Goal: Task Accomplishment & Management: Manage account settings

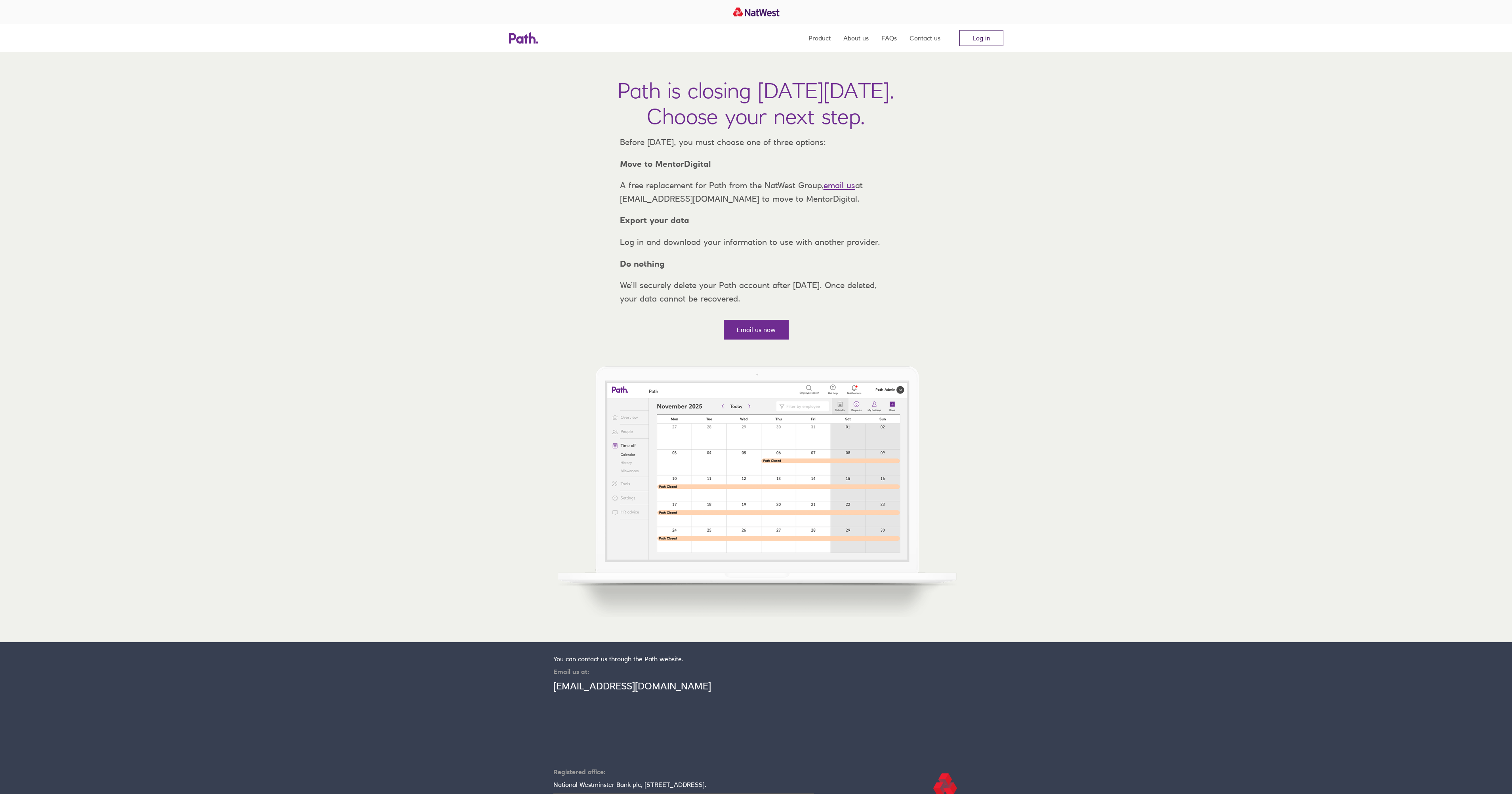
click at [991, 38] on link "Log in" at bounding box center [982, 38] width 44 height 16
click at [969, 40] on link "Log in" at bounding box center [982, 38] width 44 height 16
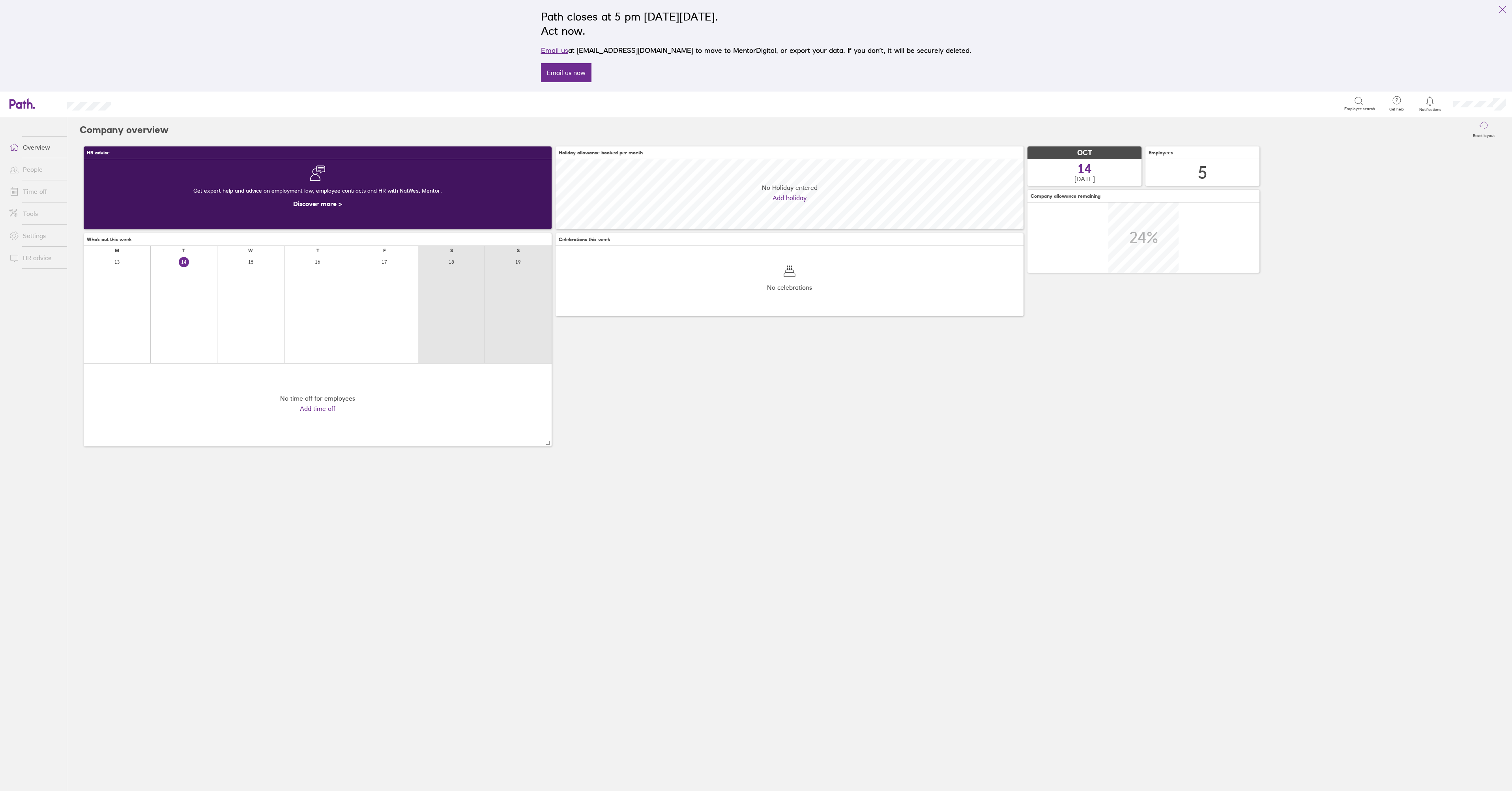
scroll to position [70, 468]
click at [24, 194] on link "Time off" at bounding box center [35, 191] width 64 height 16
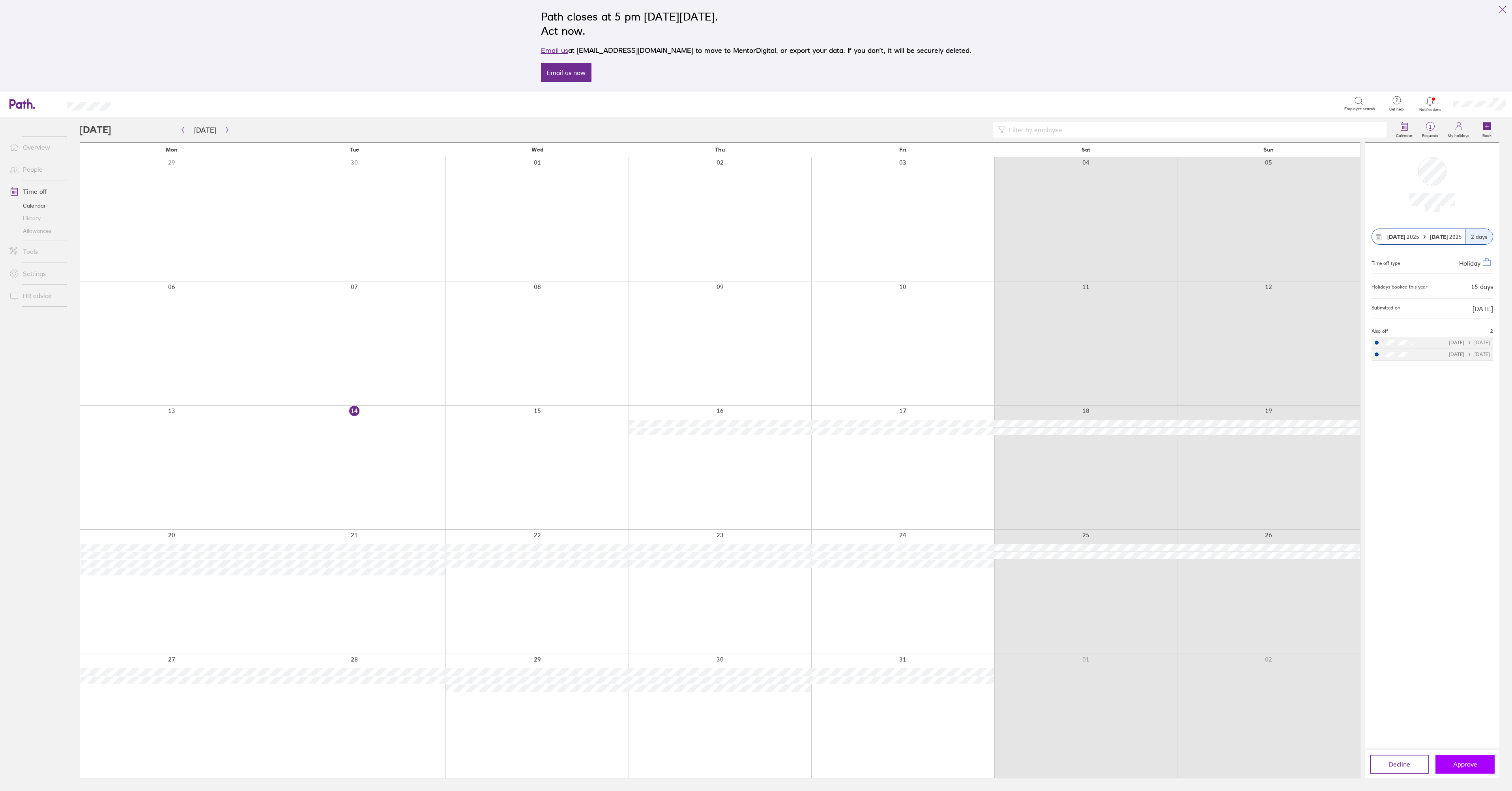
click at [1456, 763] on span "Approve" at bounding box center [1465, 764] width 24 height 7
